Goal: Information Seeking & Learning: Learn about a topic

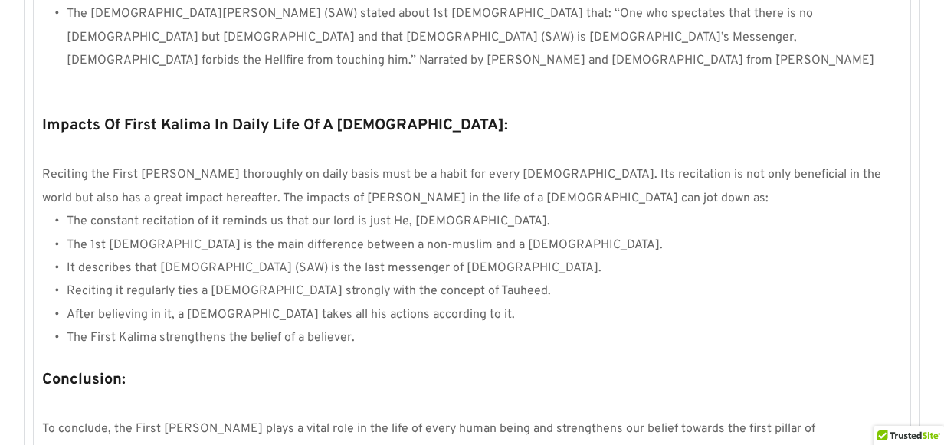
scroll to position [1525, 0]
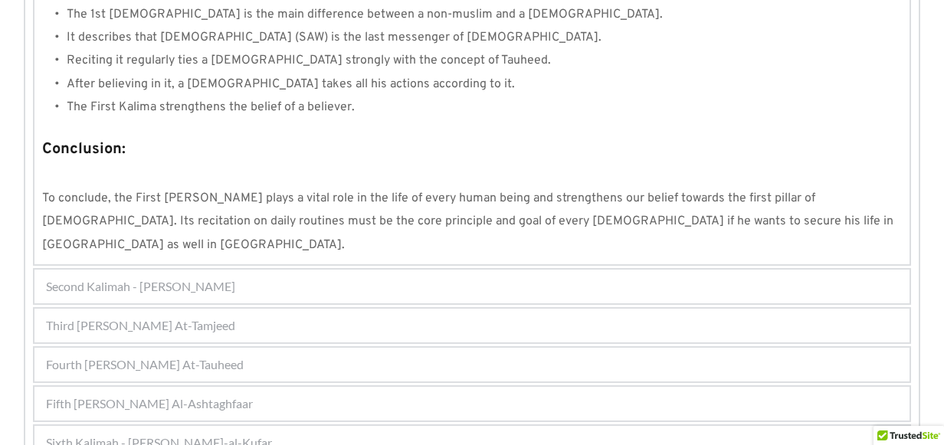
click at [289, 348] on div "Fourth Kalimah - Kalimah At-Tauheed" at bounding box center [471, 365] width 875 height 34
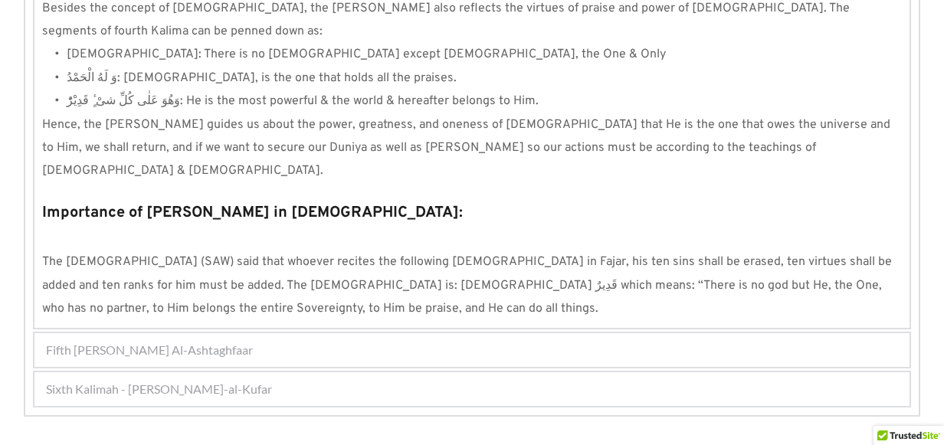
scroll to position [1504, 0]
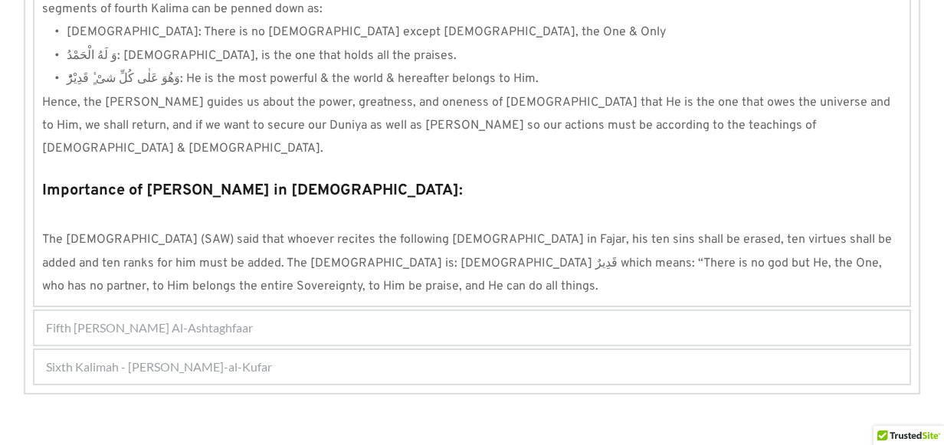
click at [221, 319] on span "Fifth Kalimah - Kalimah Al-Ashtaghfaar" at bounding box center [149, 328] width 207 height 18
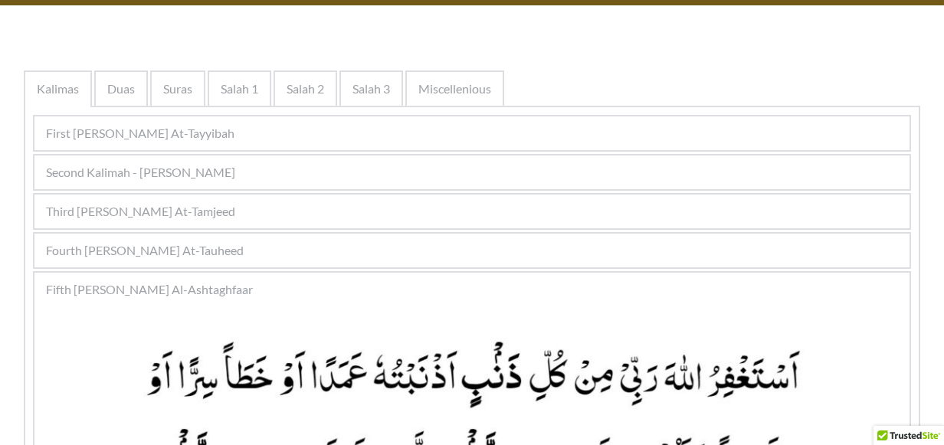
scroll to position [0, 0]
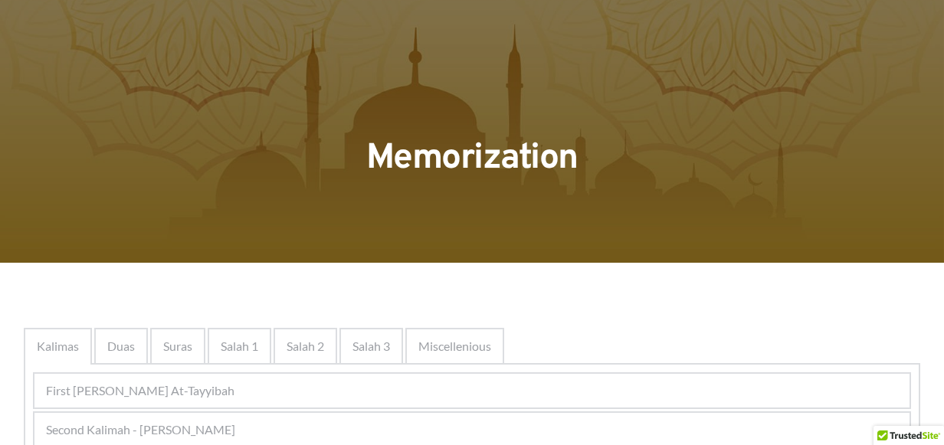
click at [260, 395] on div "First Kalimah - Kalimah At-Tayyibah" at bounding box center [471, 391] width 875 height 34
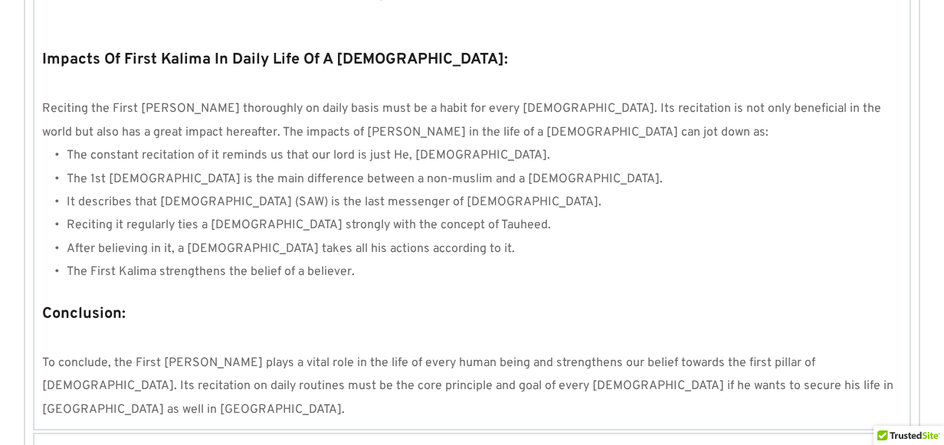
scroll to position [1525, 0]
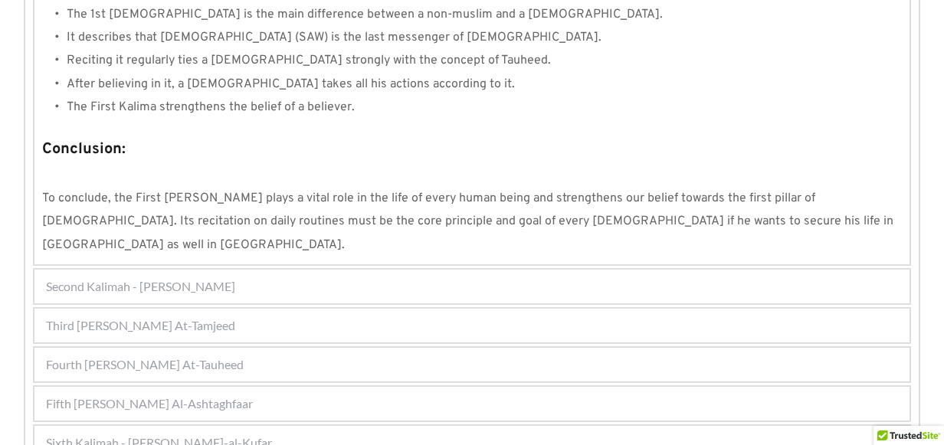
click at [247, 426] on div "Sixth Kalimah - Kalimah Radd-al-Kufar" at bounding box center [471, 443] width 875 height 34
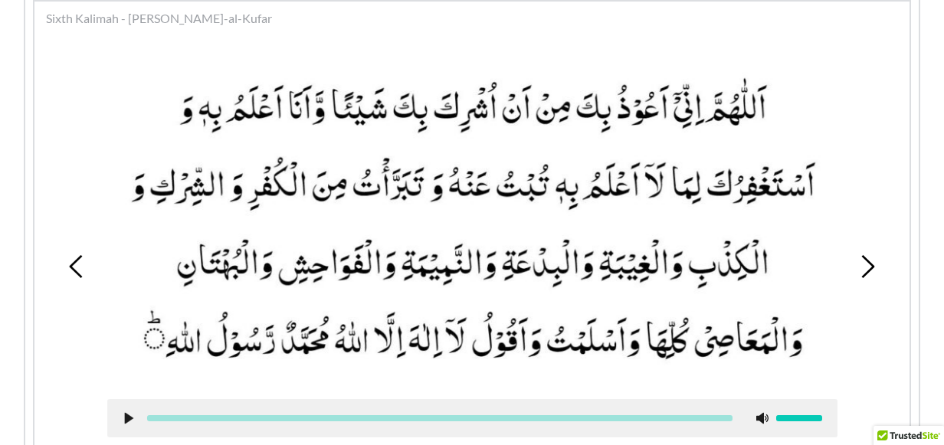
scroll to position [567, 0]
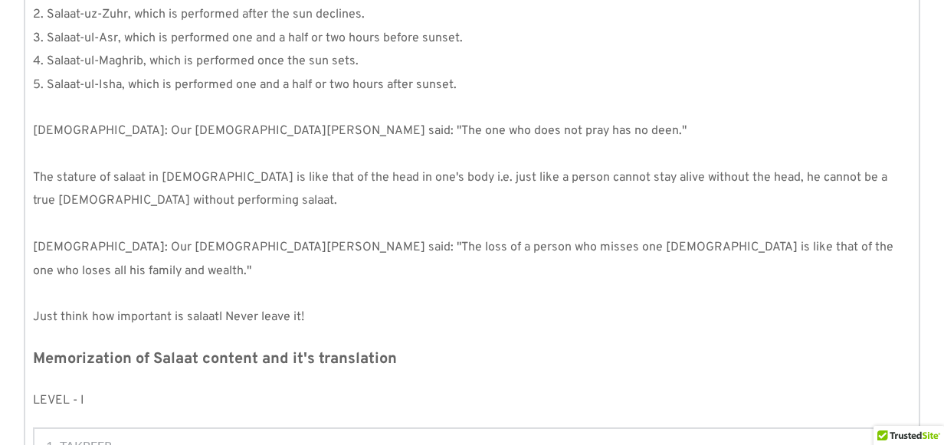
scroll to position [490, 0]
